Goal: Information Seeking & Learning: Learn about a topic

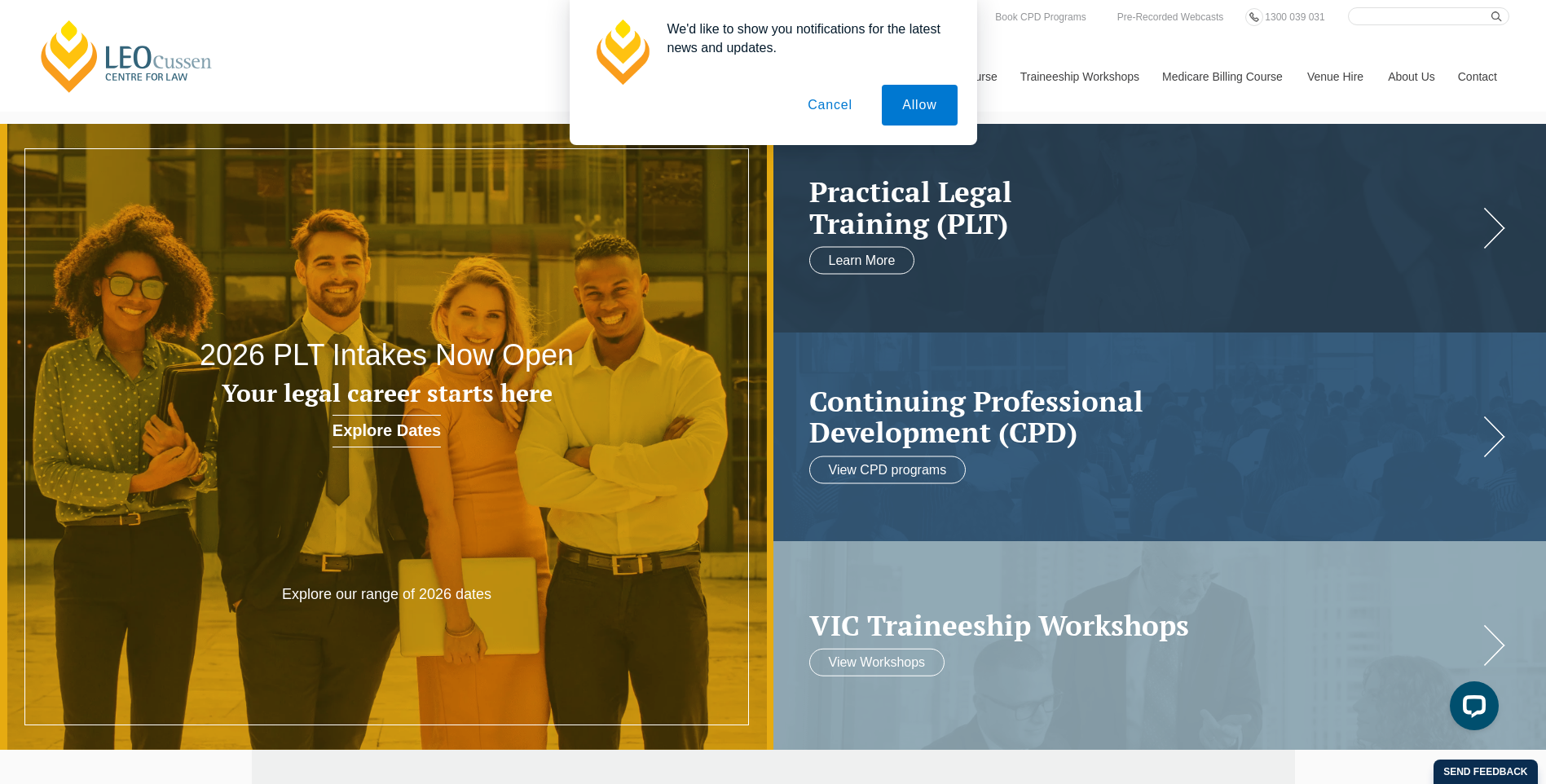
click at [838, 106] on button "Cancel" at bounding box center [830, 105] width 86 height 41
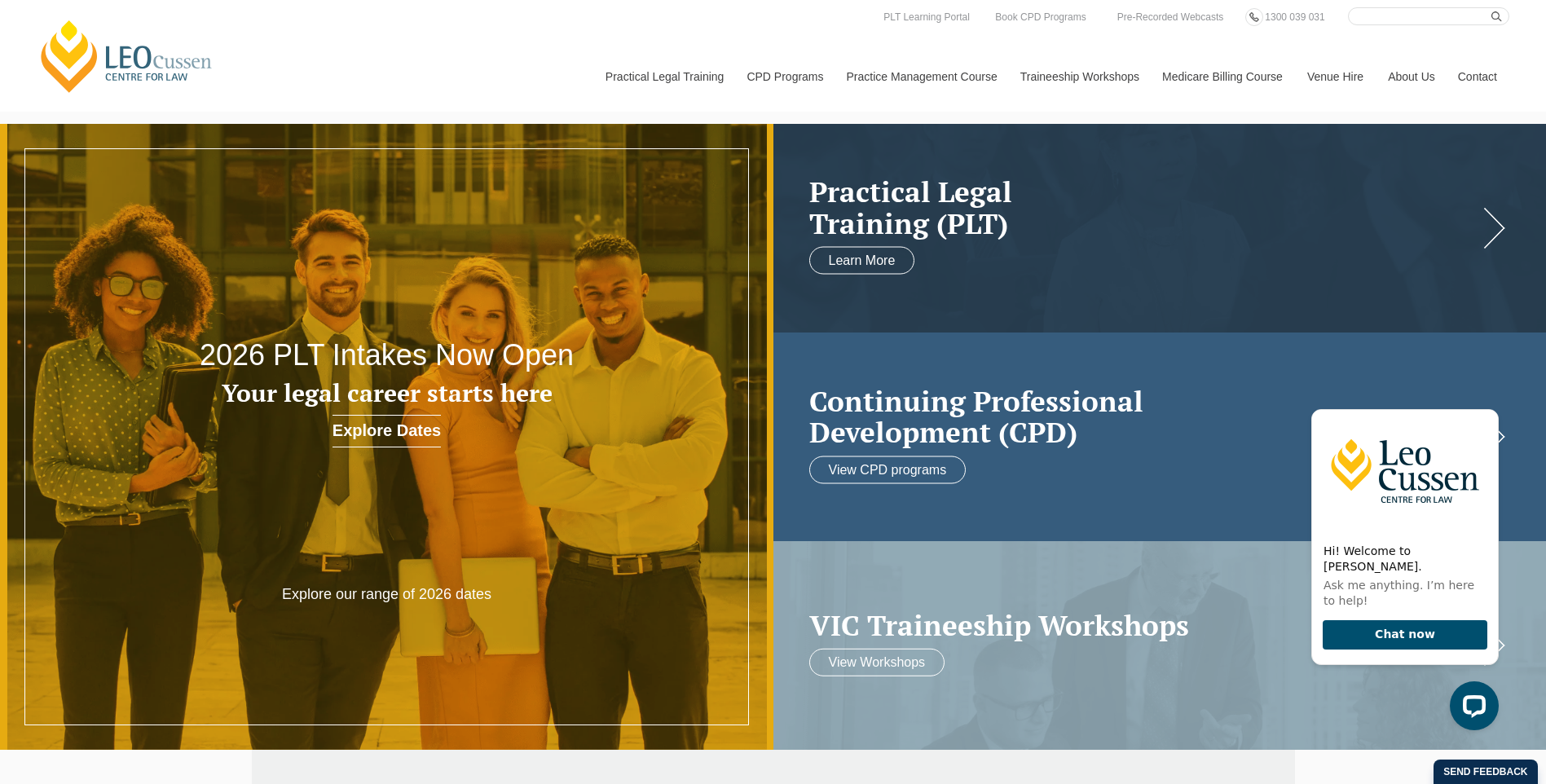
click at [1104, 427] on h2 "Continuing Professional Development (CPD)" at bounding box center [1143, 416] width 669 height 63
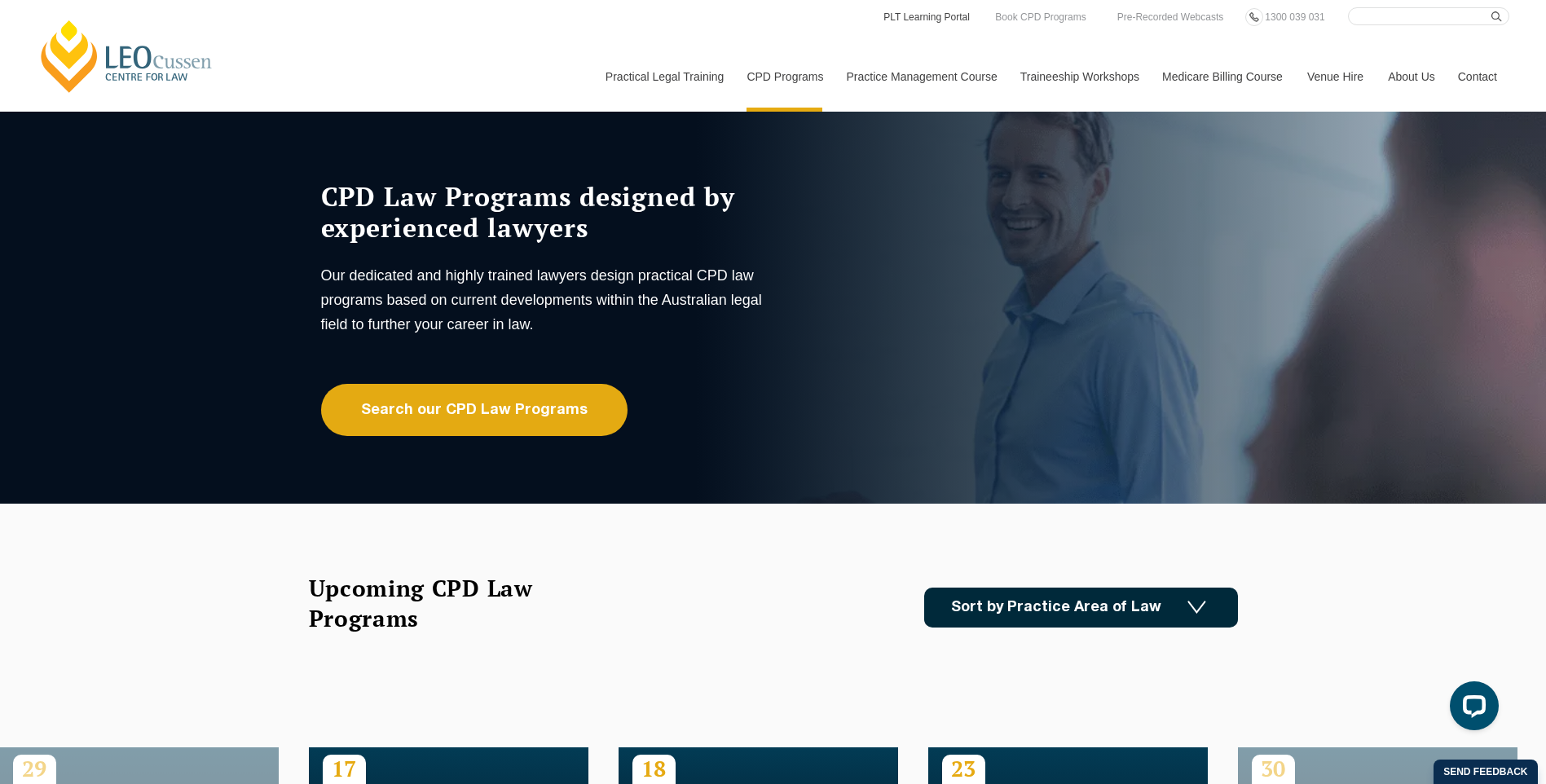
click at [950, 20] on link "PLT Learning Portal" at bounding box center [927, 17] width 90 height 18
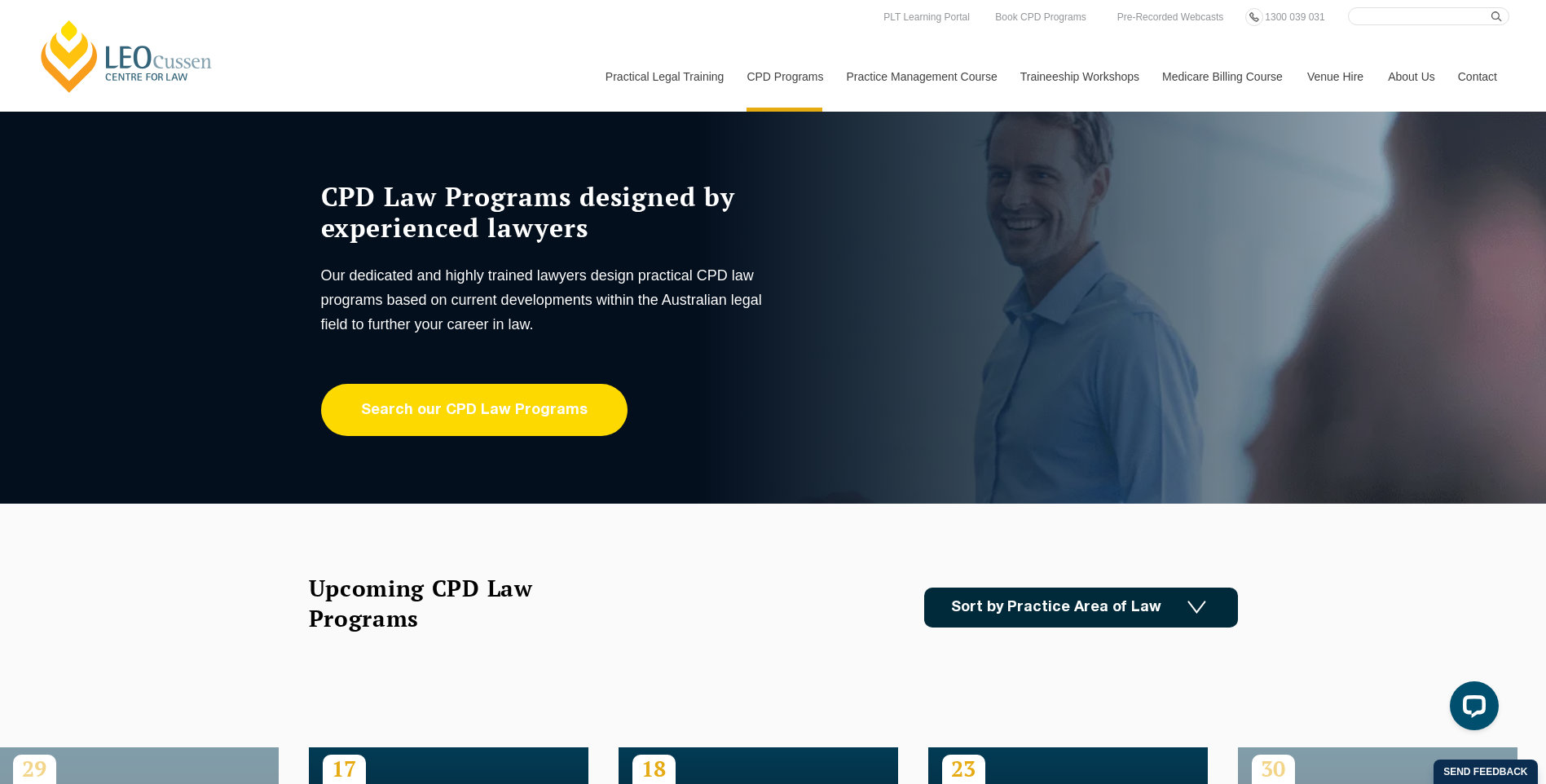
click at [531, 425] on link "Search our CPD Law Programs" at bounding box center [474, 409] width 306 height 52
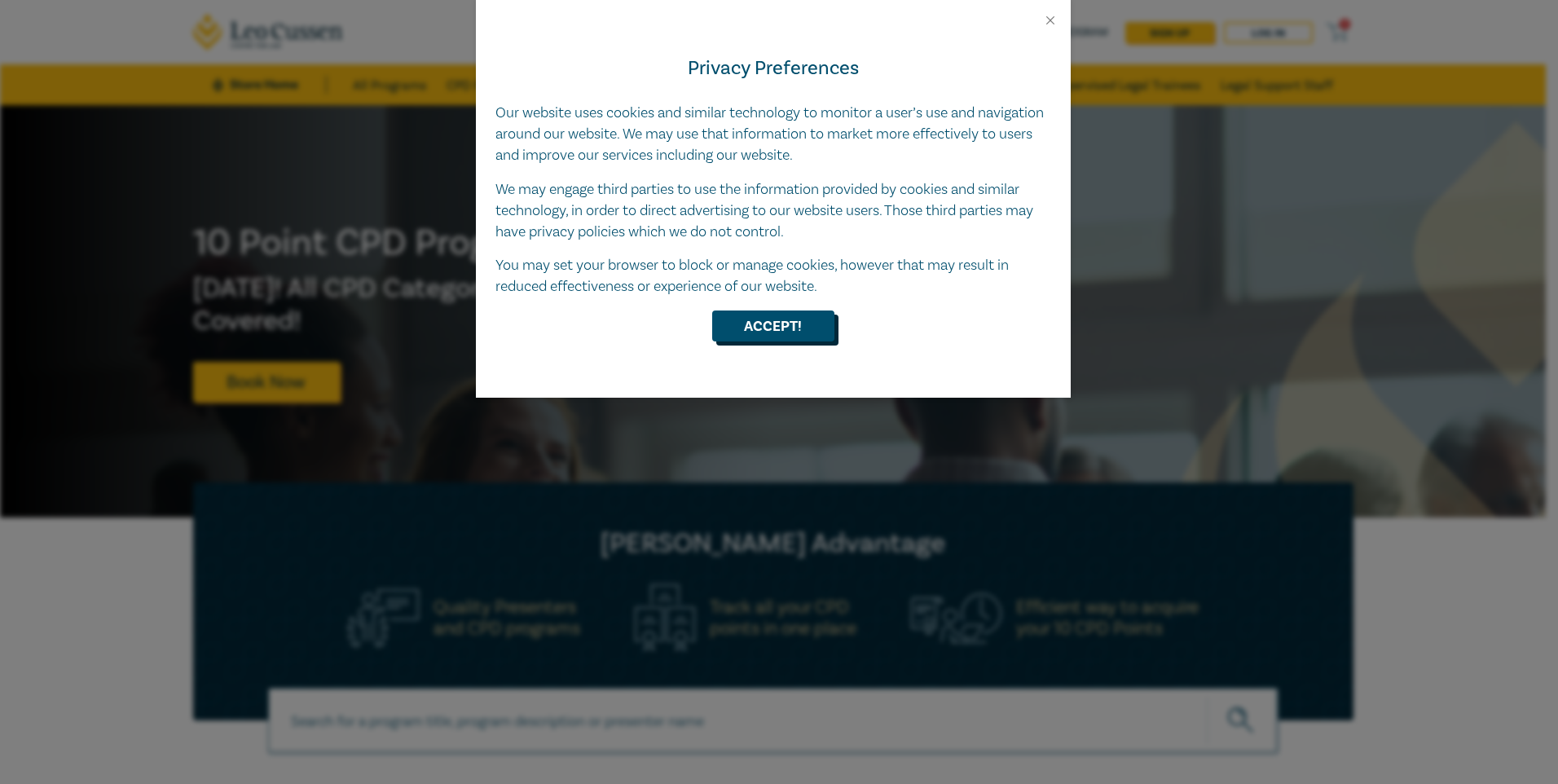
click at [742, 330] on button "Accept!" at bounding box center [774, 325] width 122 height 31
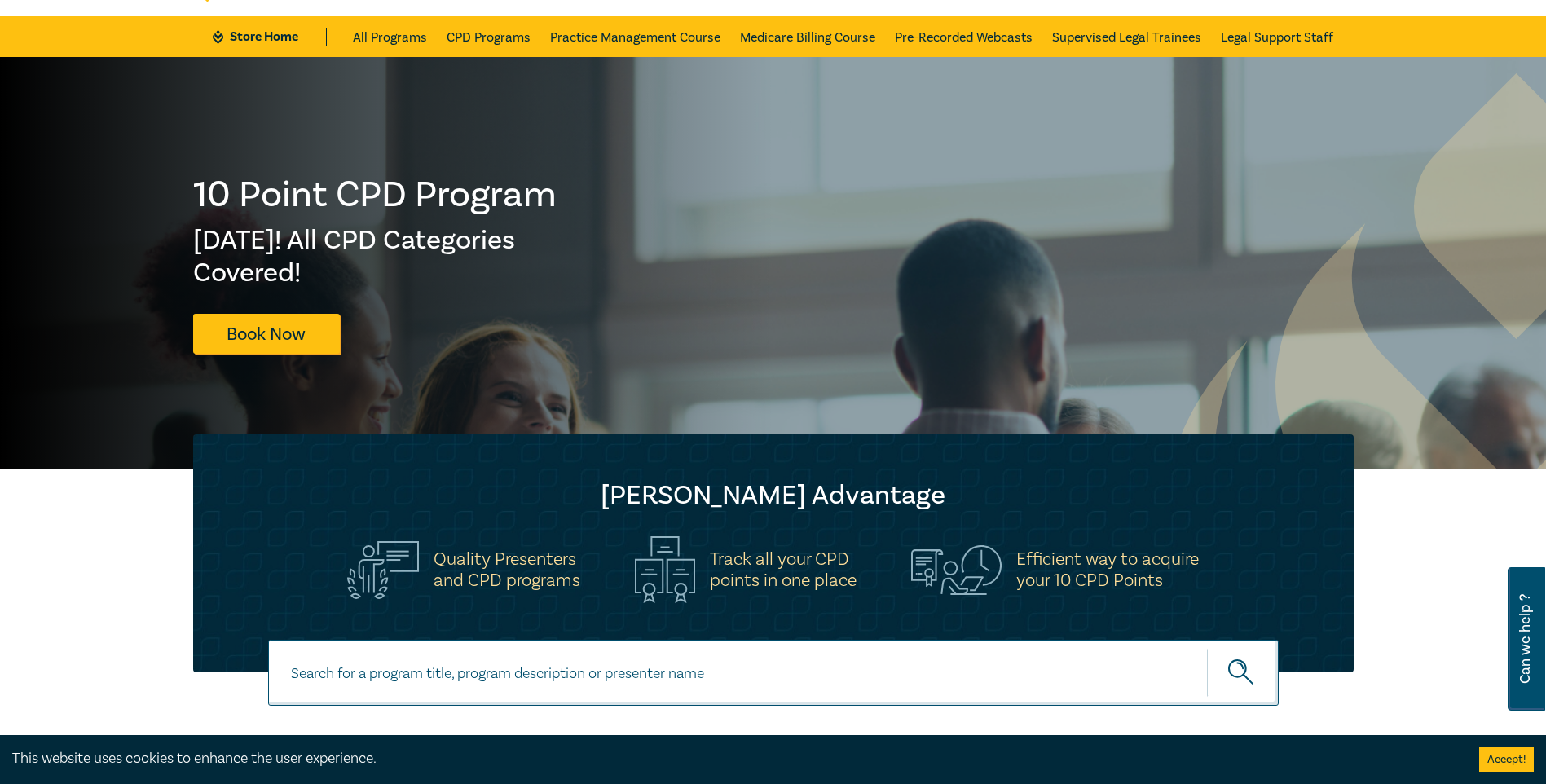
scroll to position [81, 0]
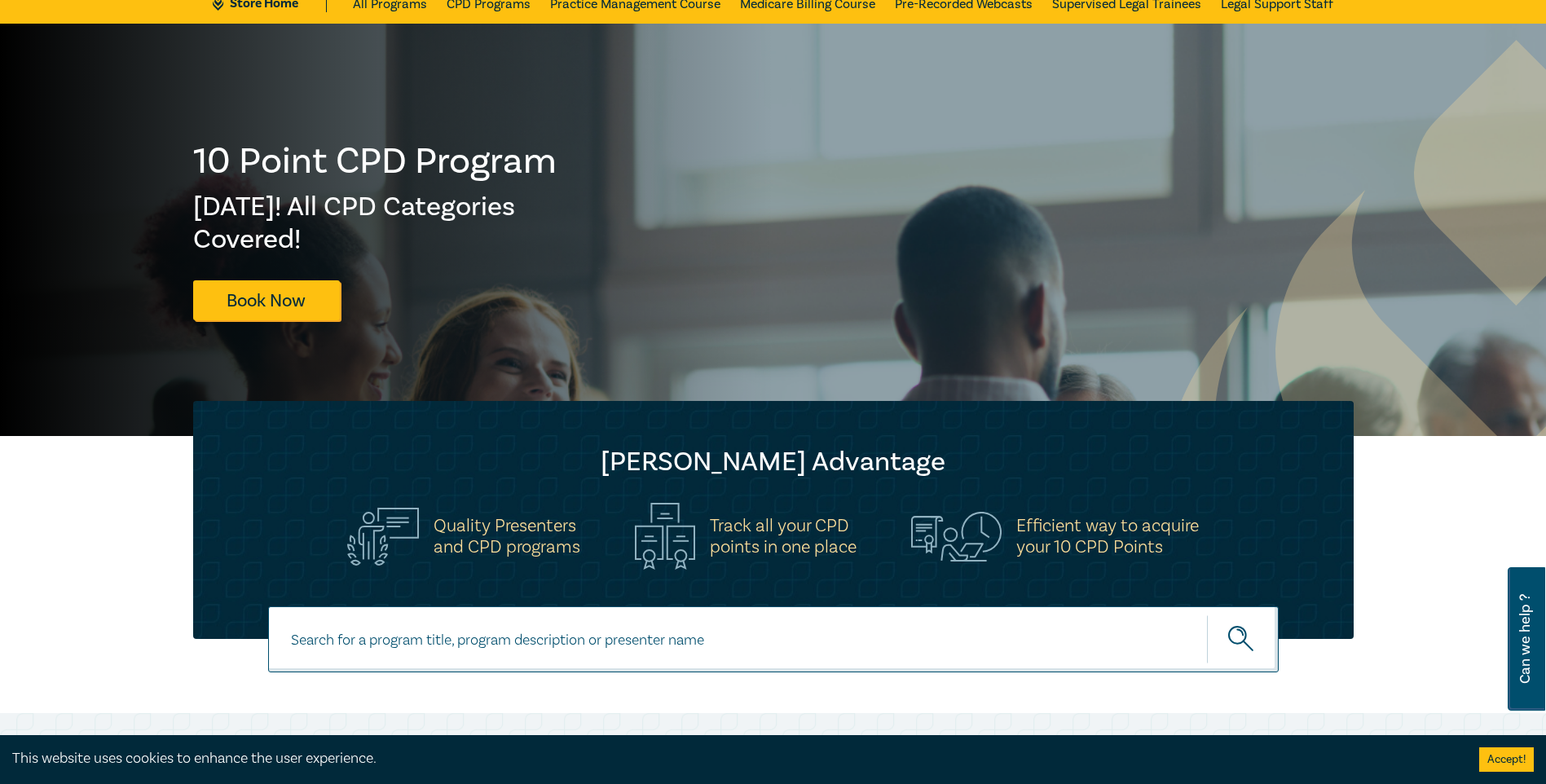
click at [419, 647] on input at bounding box center [773, 639] width 1011 height 66
type input "conveyancing law intensive"
click at [1207, 614] on button "submit" at bounding box center [1243, 639] width 72 height 50
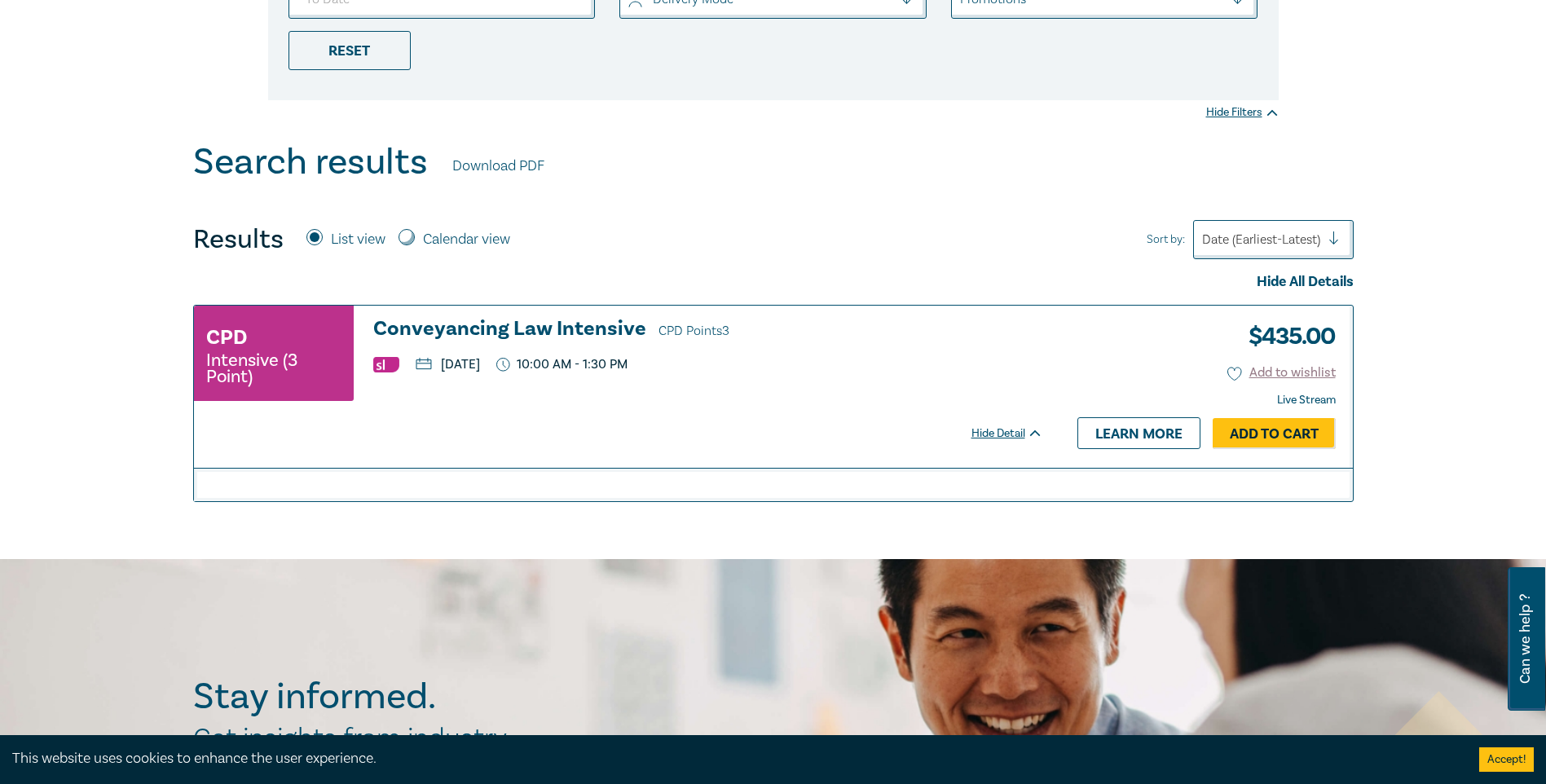
scroll to position [489, 0]
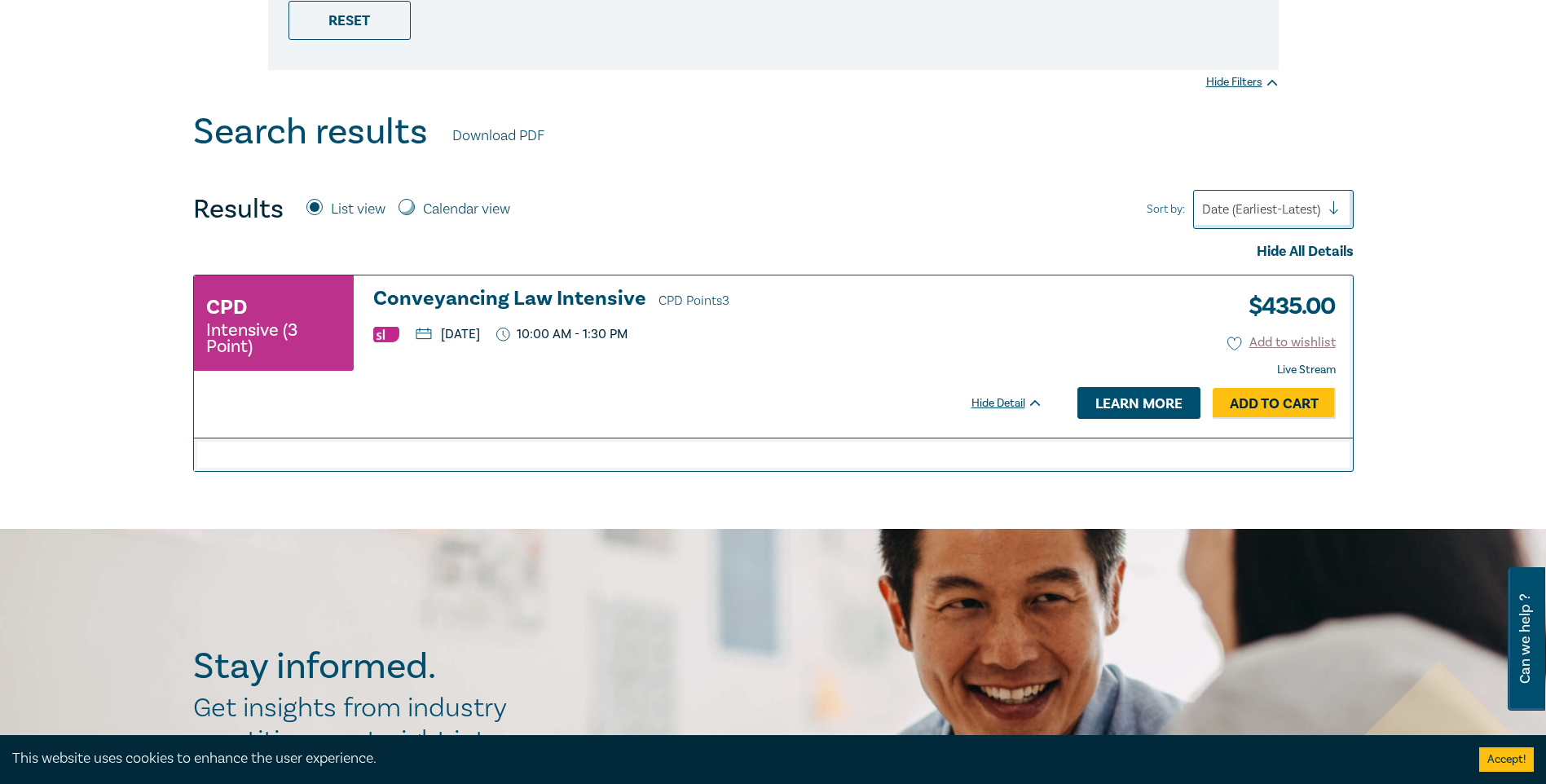
click at [1102, 412] on link "Learn more" at bounding box center [1139, 402] width 123 height 31
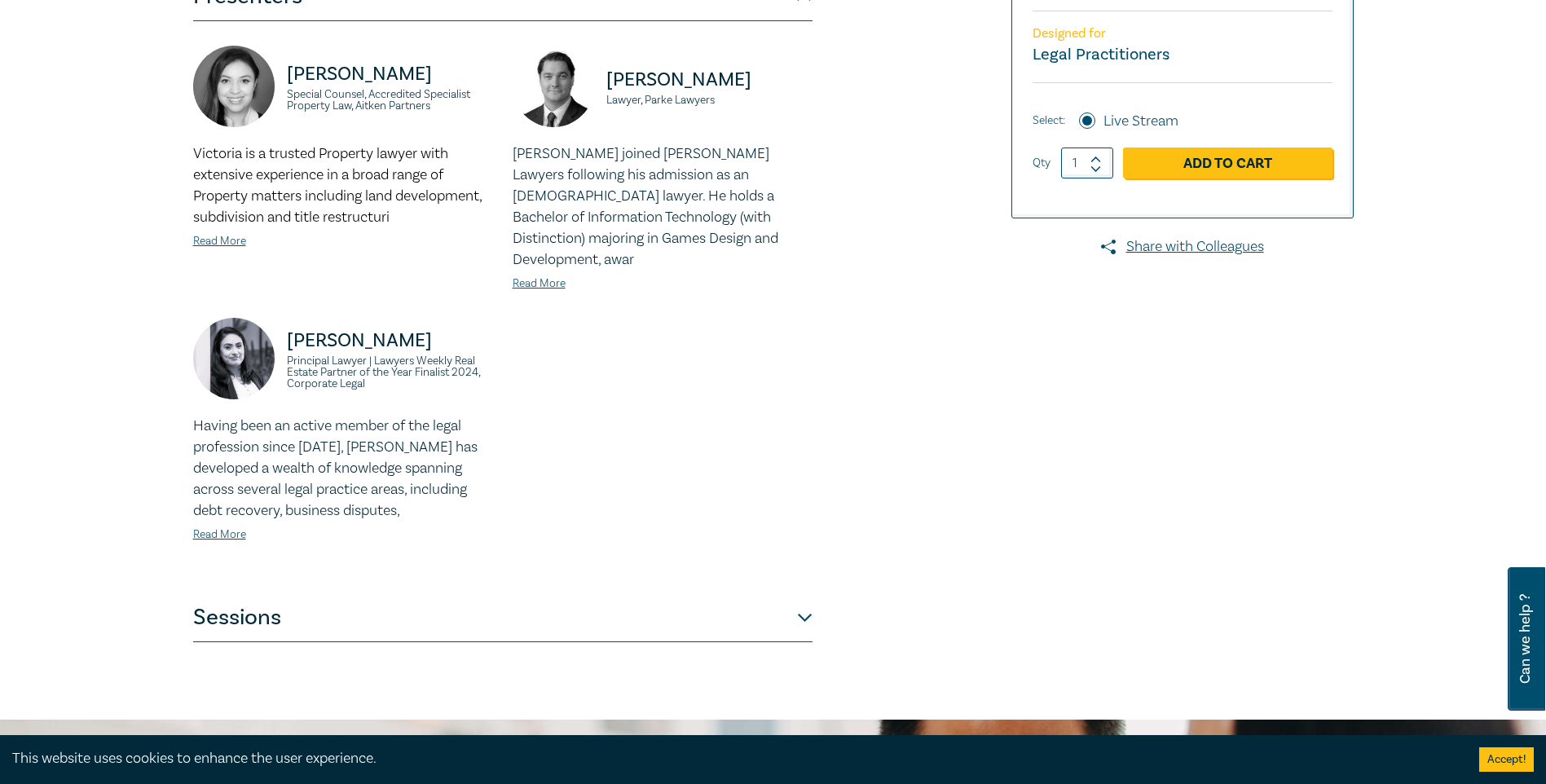
scroll to position [407, 0]
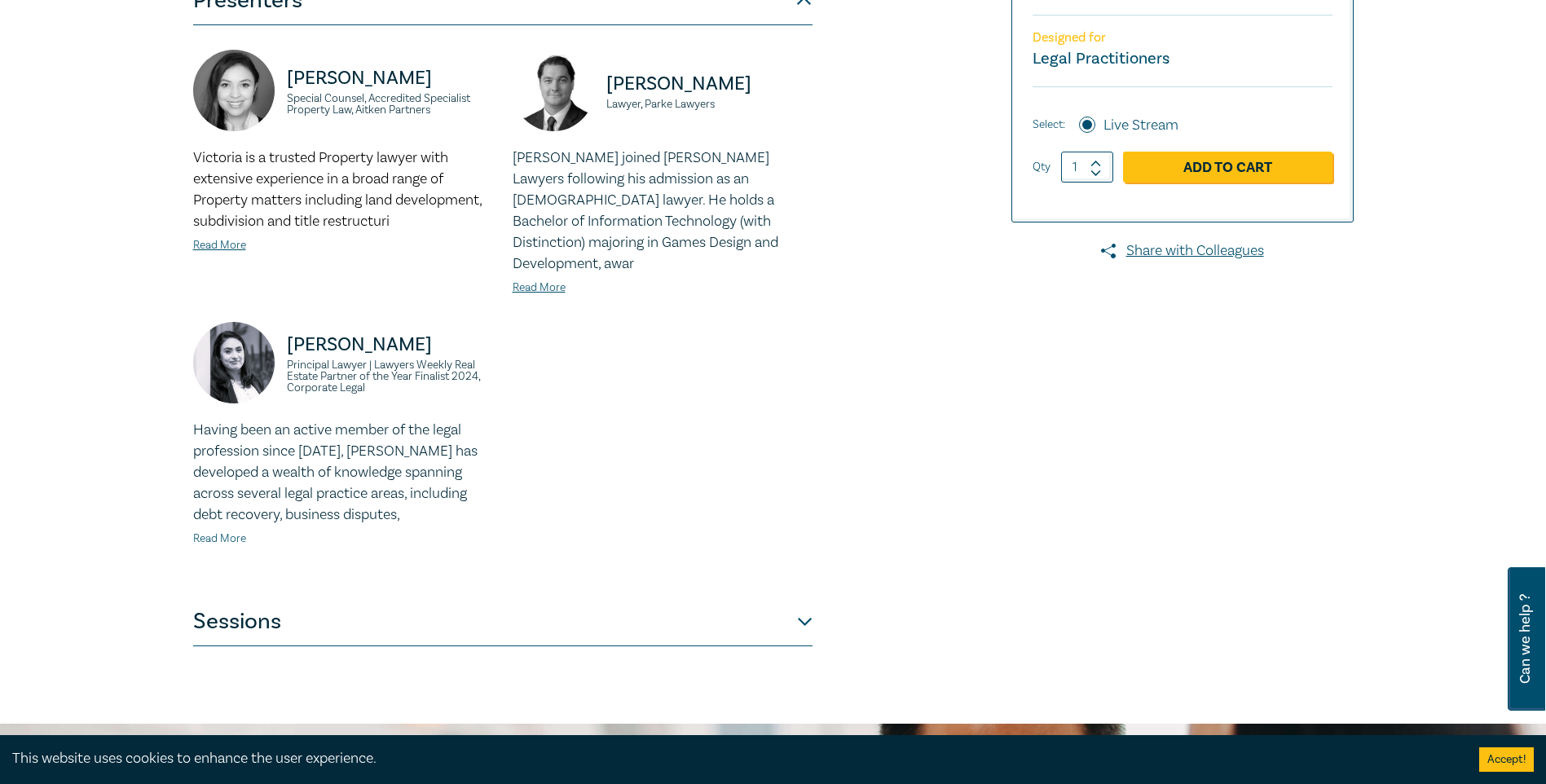
click at [233, 531] on link "Read More" at bounding box center [219, 538] width 53 height 14
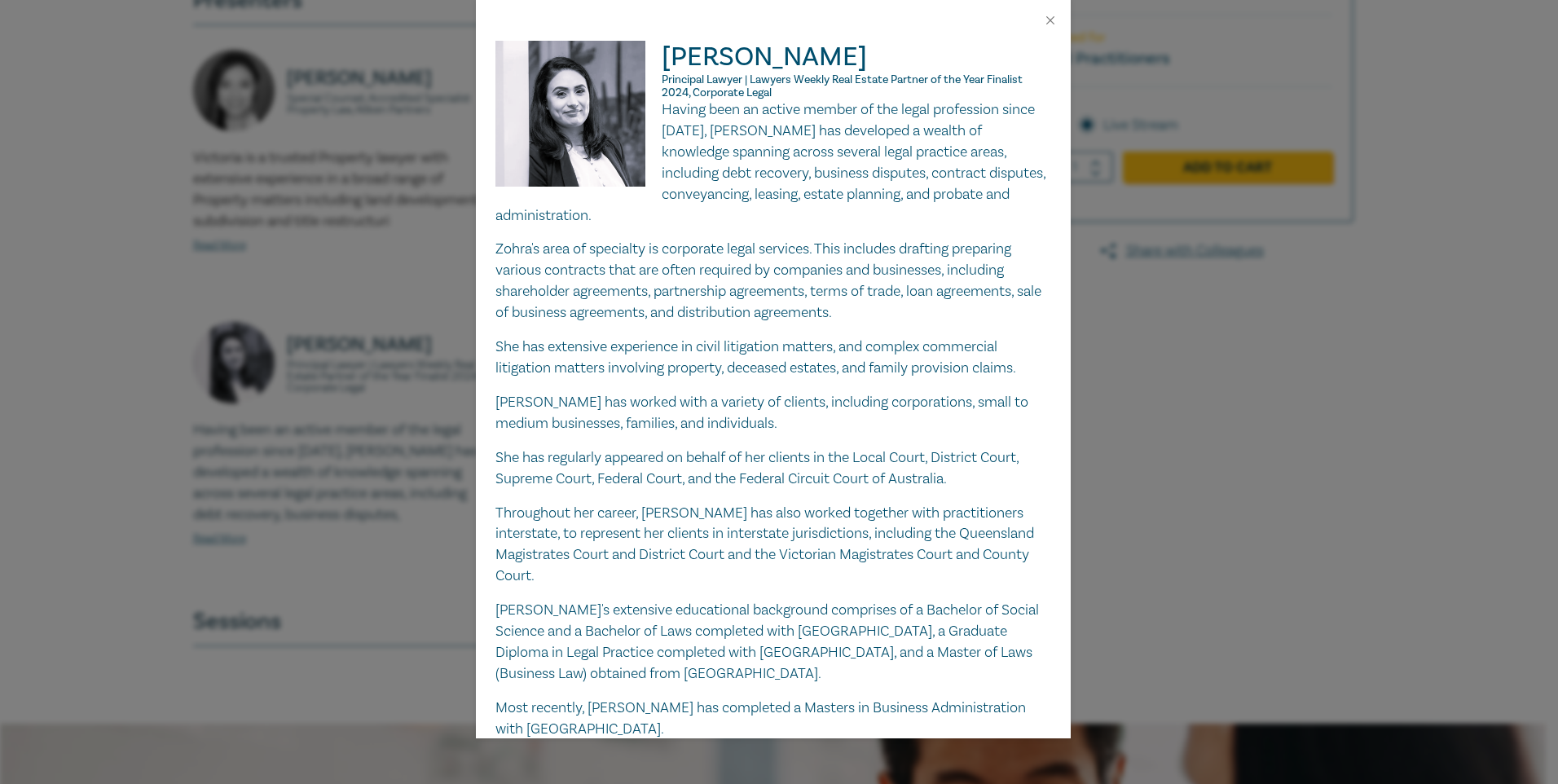
click at [1157, 486] on div "Zohra Ali Principal Lawyer | Lawyers Weekly Real Estate Partner of the Year Fin…" at bounding box center [779, 392] width 1558 height 784
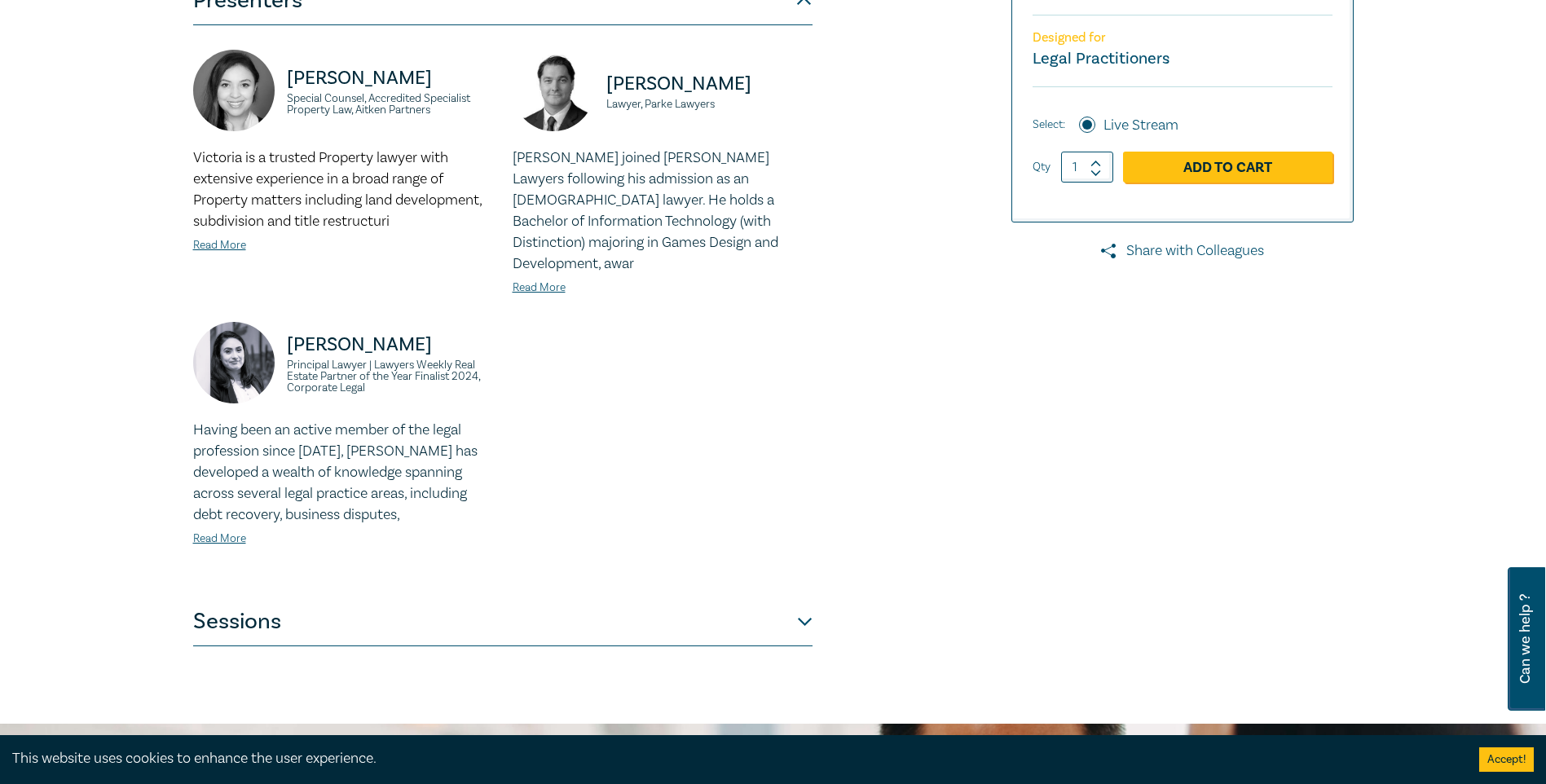
click at [1204, 249] on link "Share with Colleagues" at bounding box center [1182, 251] width 343 height 21
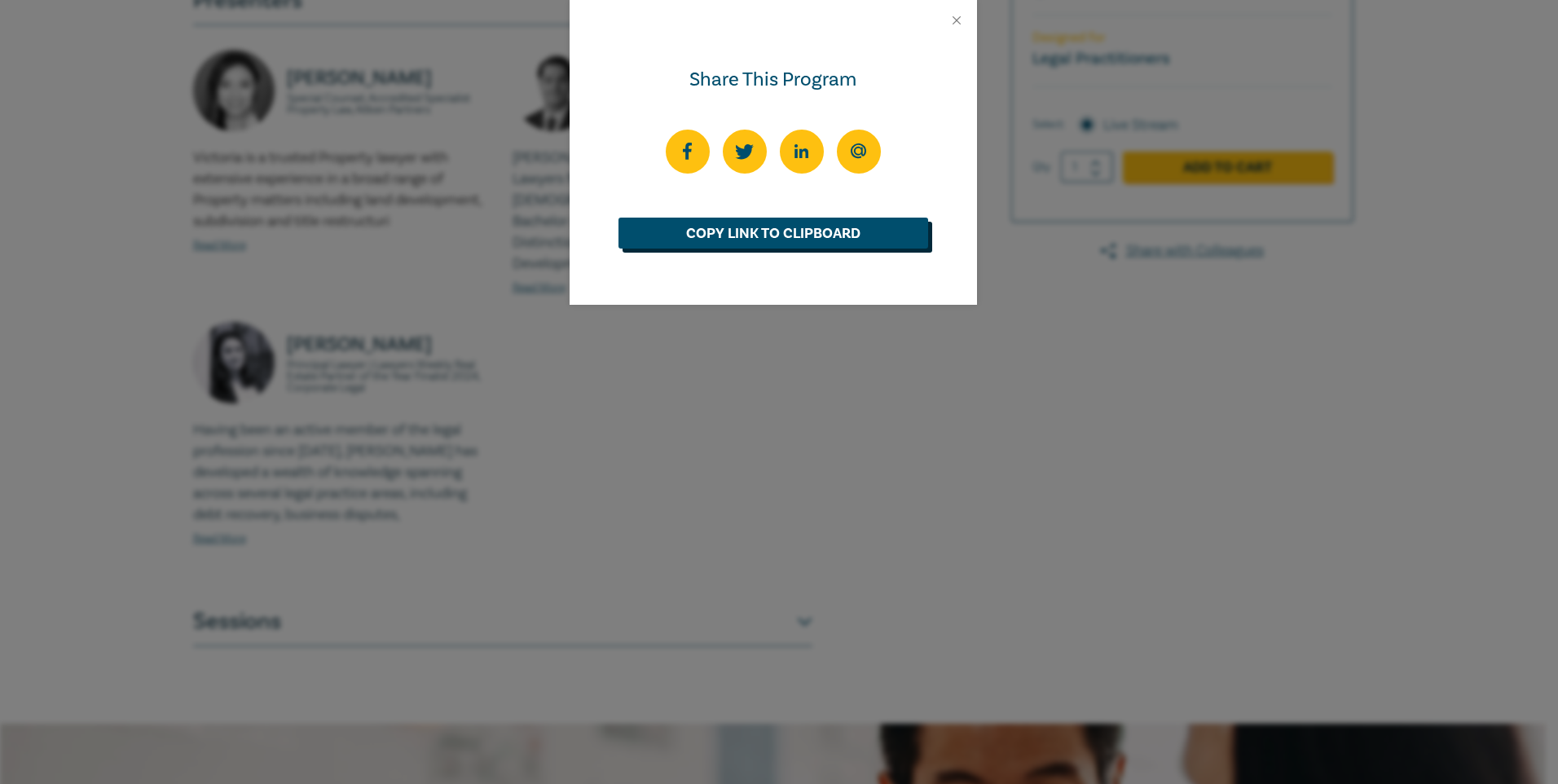
click at [765, 233] on link "Copy Link to Clipboard" at bounding box center [773, 233] width 310 height 31
click at [954, 20] on button "Close" at bounding box center [956, 20] width 14 height 14
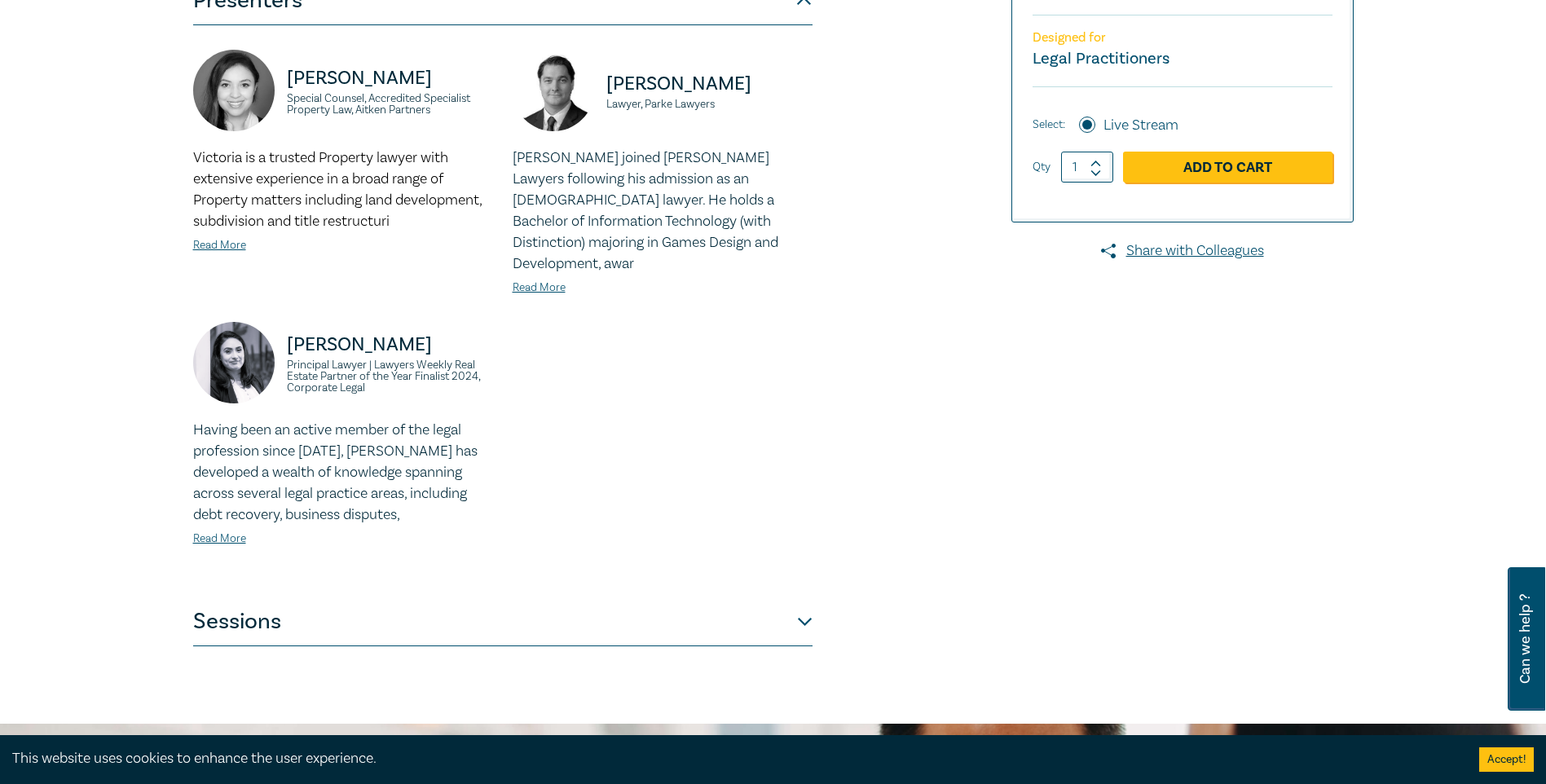
click at [802, 597] on button "Sessions" at bounding box center [502, 621] width 619 height 49
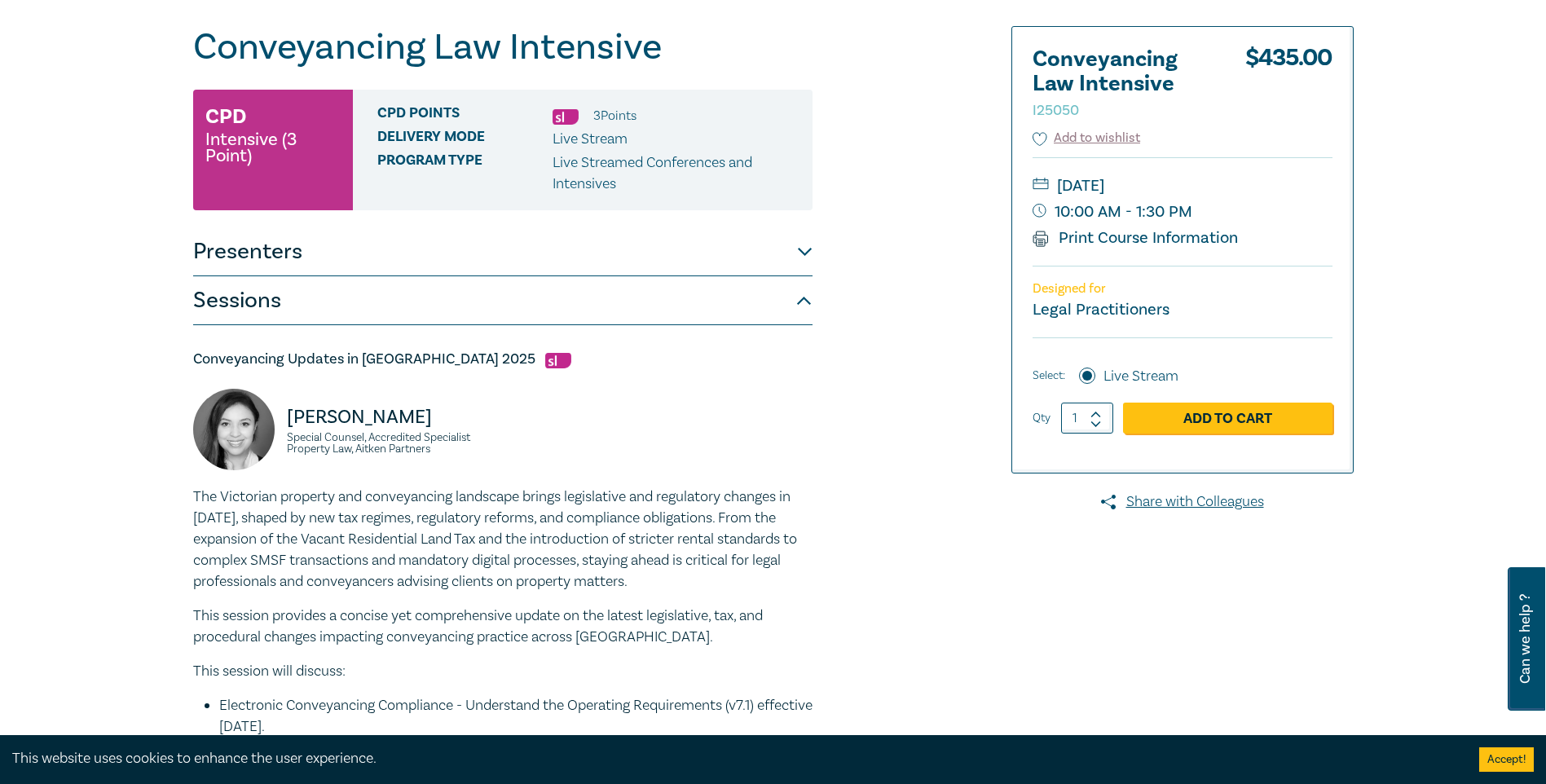
scroll to position [0, 0]
